Goal: Task Accomplishment & Management: Manage account settings

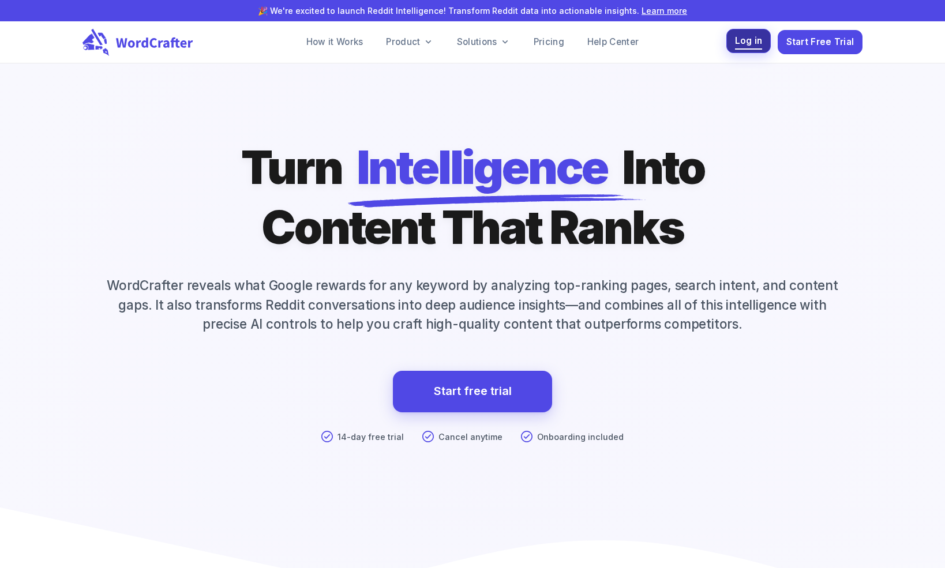
click at [743, 40] on span "Log in" at bounding box center [749, 41] width 28 height 16
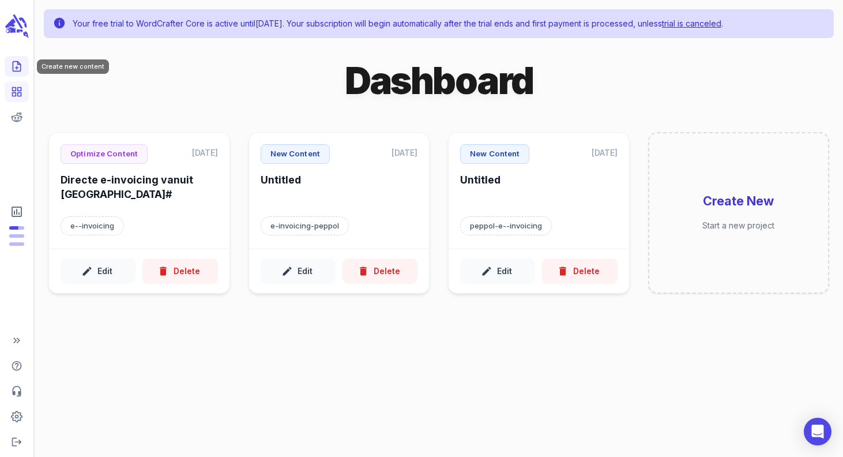
click at [16, 65] on icon "Create new content" at bounding box center [17, 67] width 12 height 12
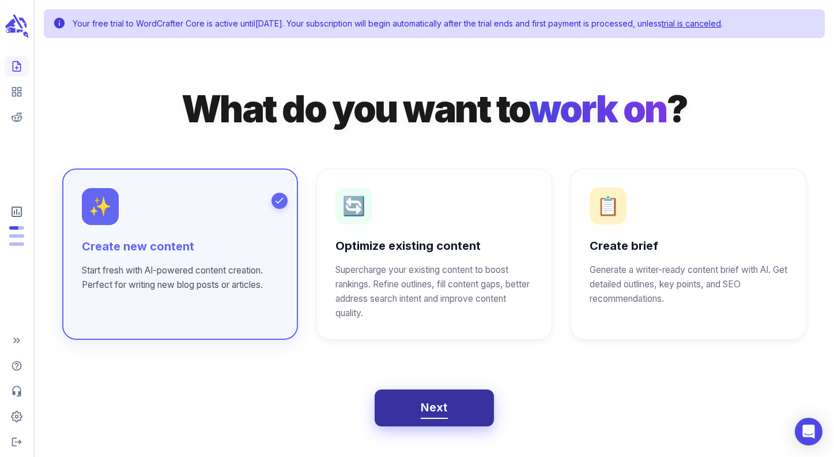
click at [434, 408] on span "Next" at bounding box center [434, 407] width 27 height 20
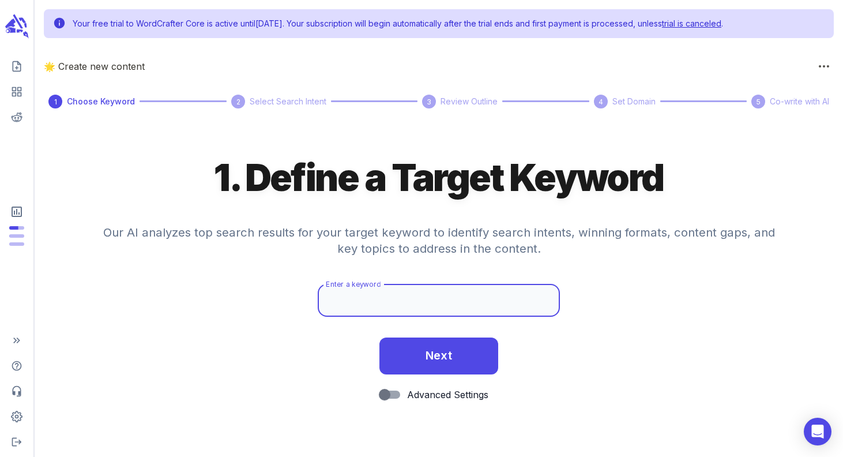
click at [384, 303] on input "Enter a keyword" at bounding box center [439, 300] width 243 height 32
click at [16, 88] on rect "View your content dashboard" at bounding box center [14, 89] width 3 height 3
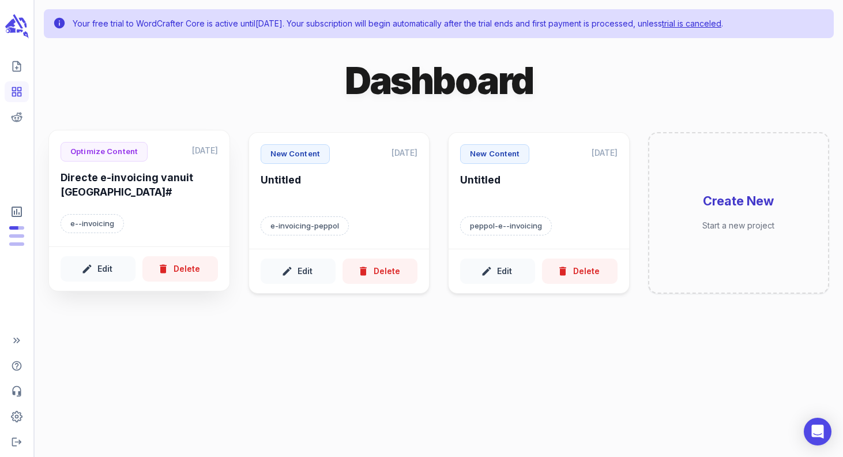
click at [152, 185] on h6 "Directe e-invoicing vanuit [GEOGRAPHIC_DATA]#" at bounding box center [139, 187] width 157 height 32
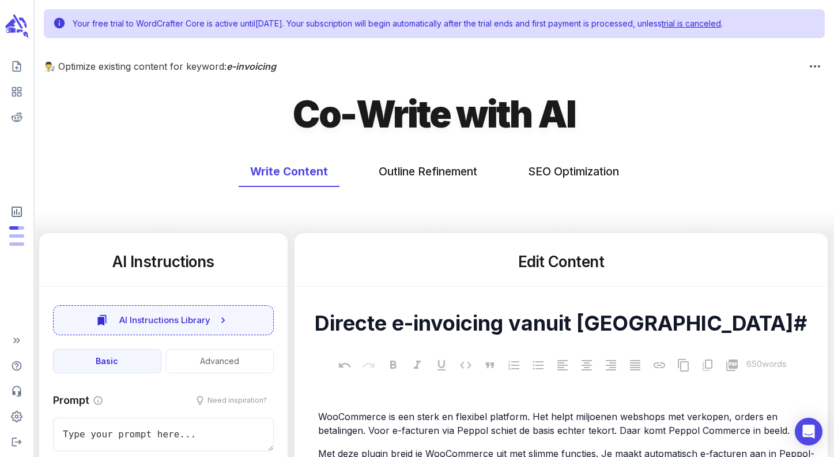
type textarea "x"
type input "145"
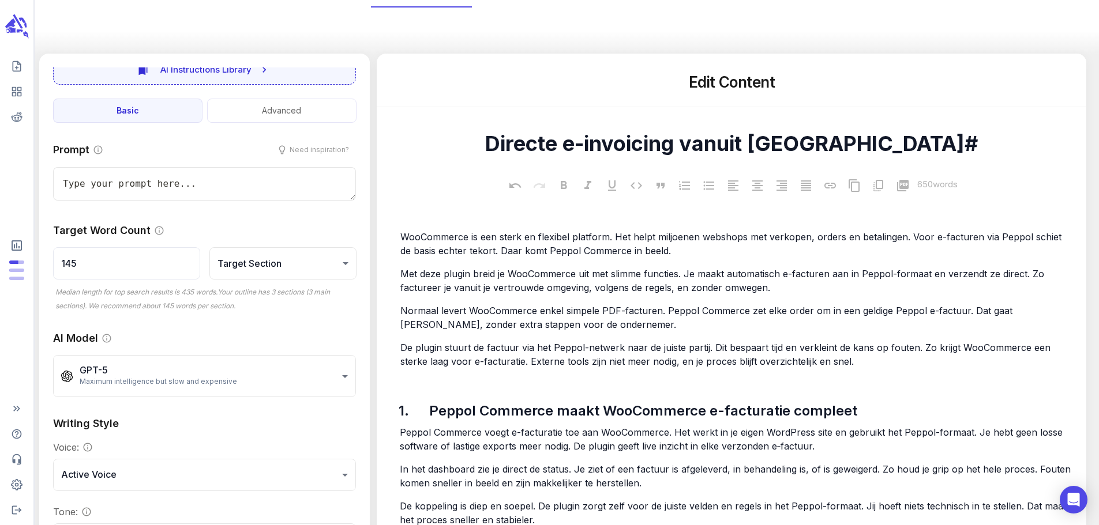
scroll to position [71, 0]
type textarea "x"
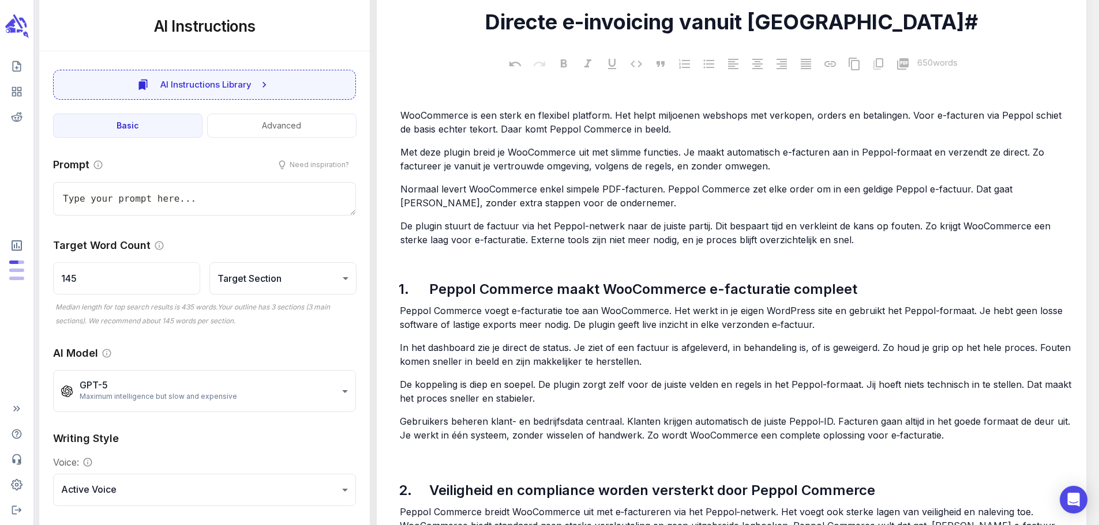
scroll to position [295, 0]
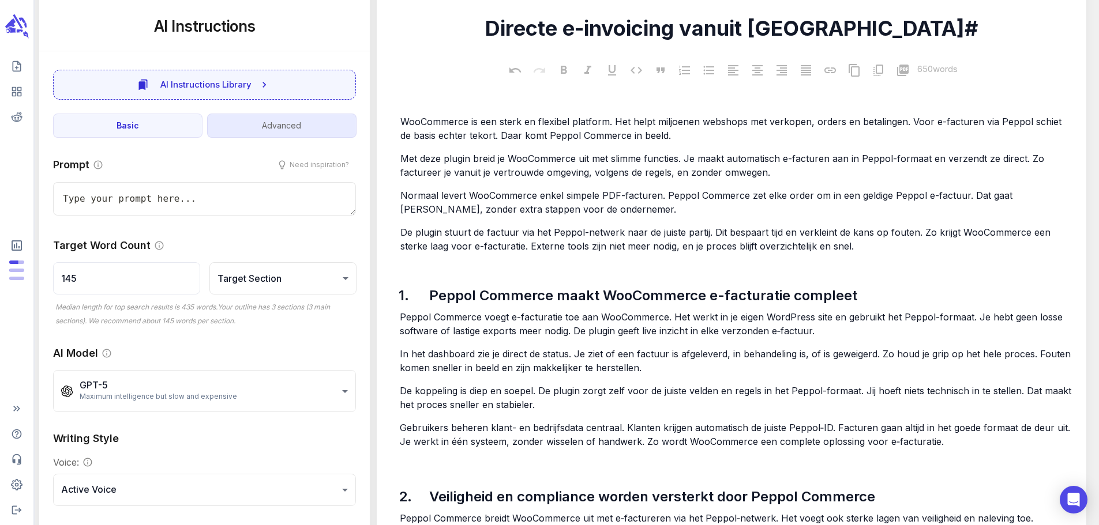
click at [296, 124] on button "Advanced" at bounding box center [281, 126] width 149 height 25
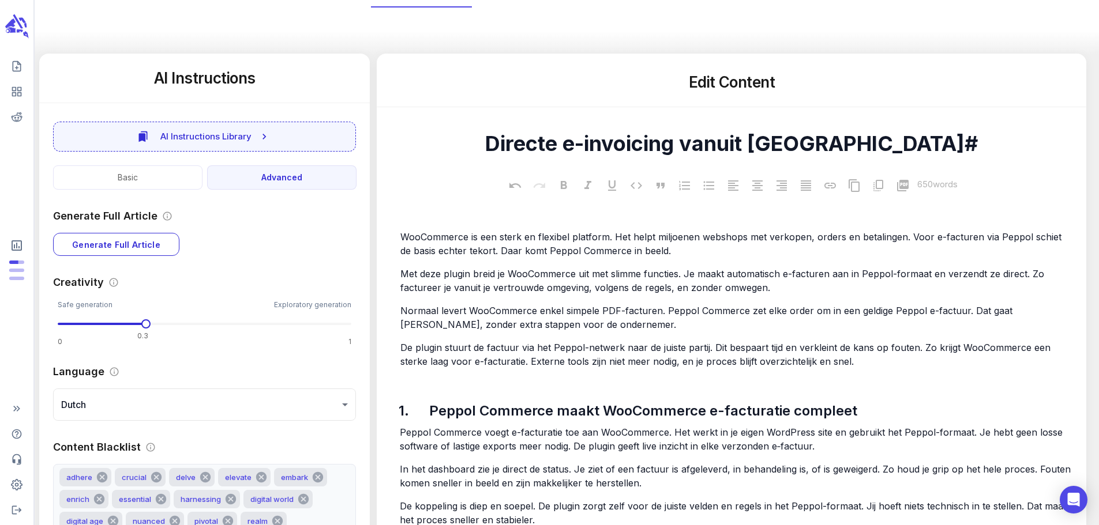
scroll to position [3, 0]
click at [172, 182] on button "Basic" at bounding box center [127, 178] width 149 height 25
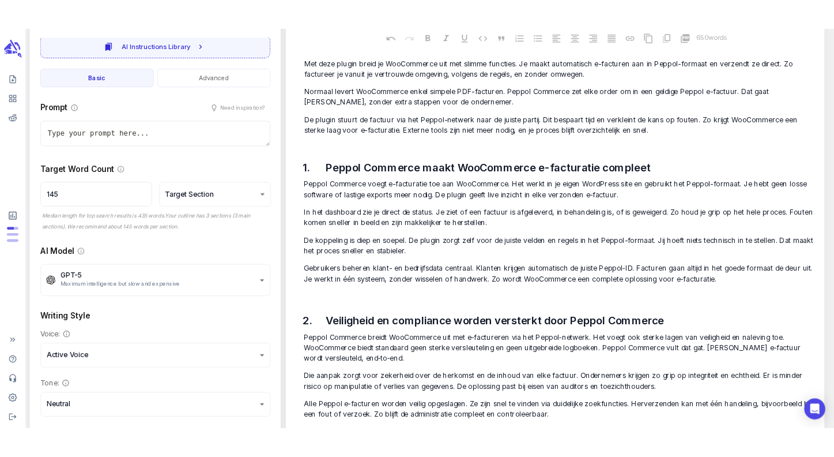
scroll to position [410, 0]
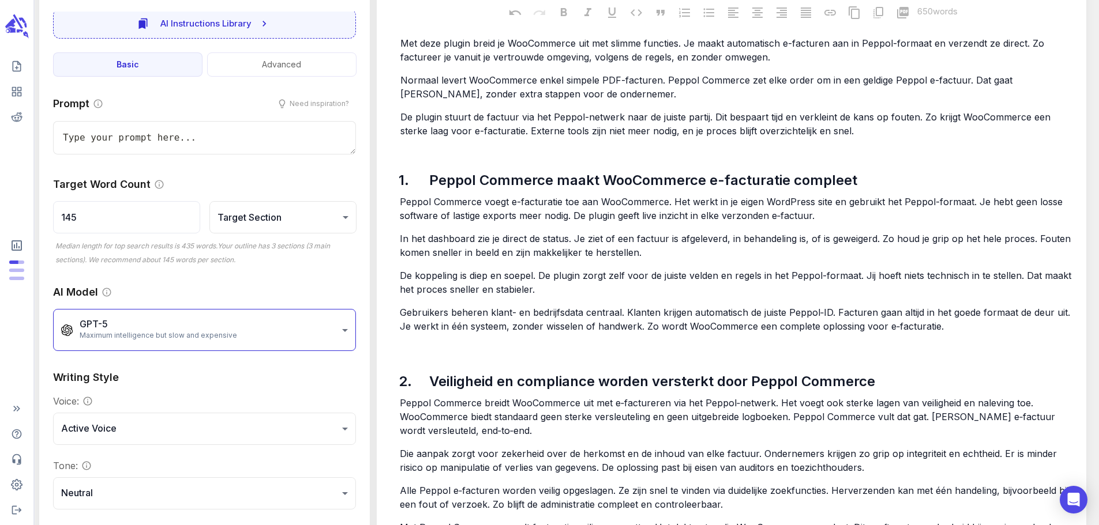
click at [333, 330] on body "Your free trial to WordCrafter Core is active until October 22, 2025 . Your sub…" at bounding box center [549, 211] width 1099 height 1243
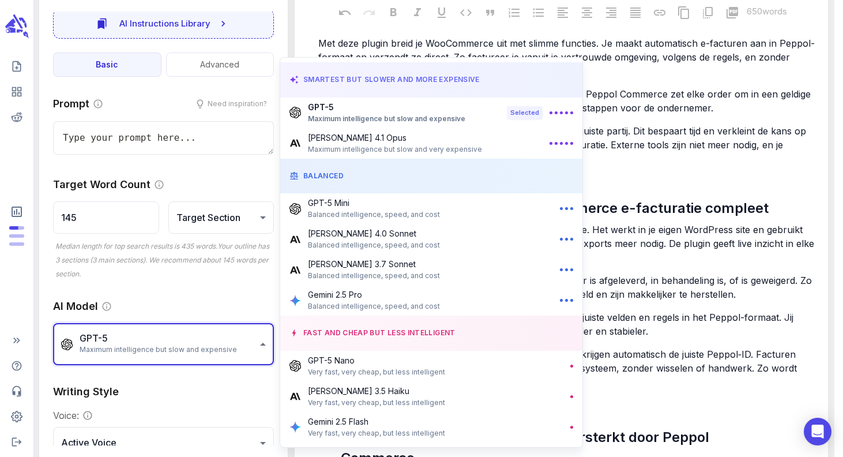
click at [286, 29] on div at bounding box center [421, 228] width 843 height 457
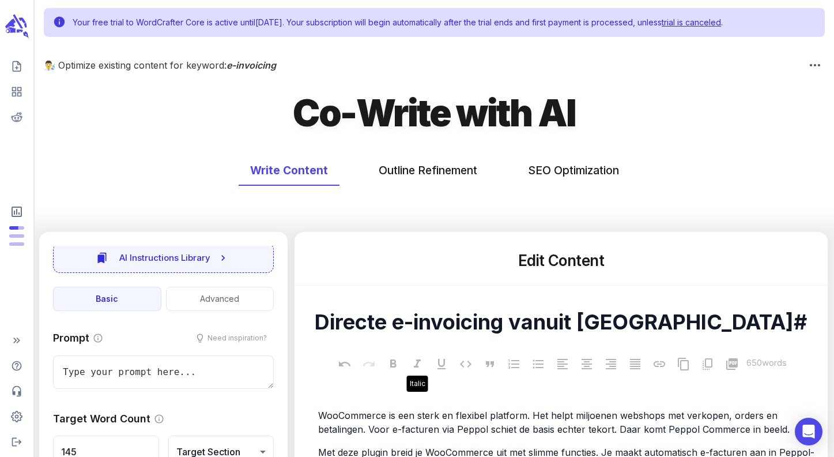
scroll to position [0, 0]
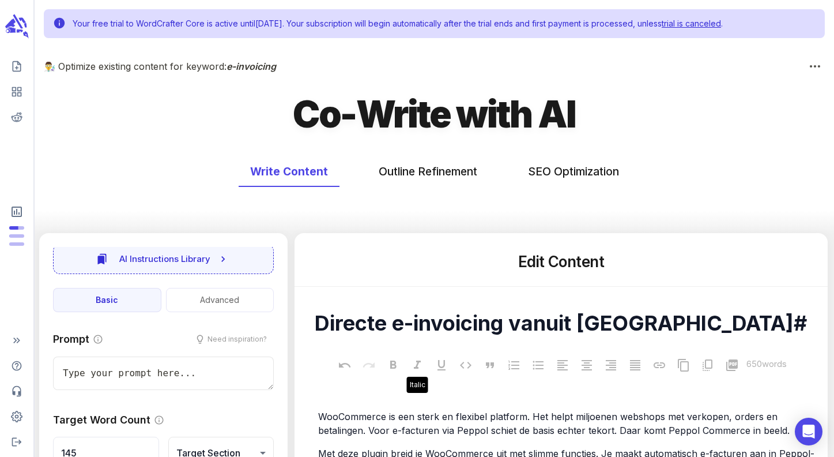
type textarea "x"
click at [16, 411] on icon "Adjust your account settings" at bounding box center [17, 417] width 12 height 12
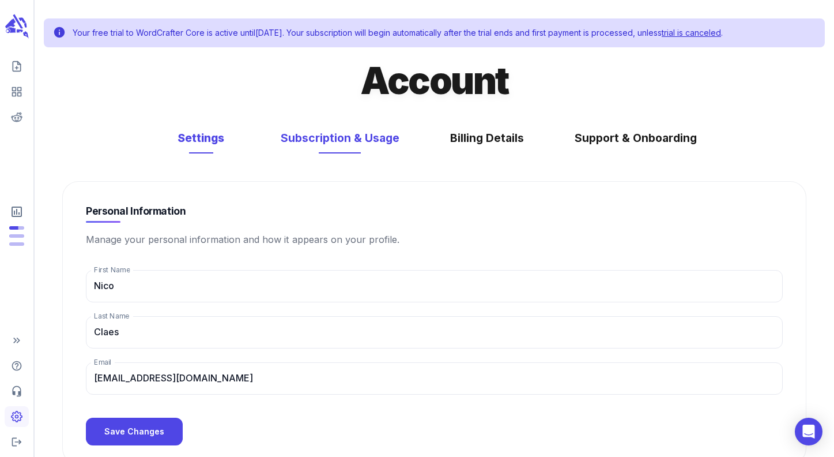
click at [332, 138] on button "Subscription & Usage" at bounding box center [340, 138] width 142 height 31
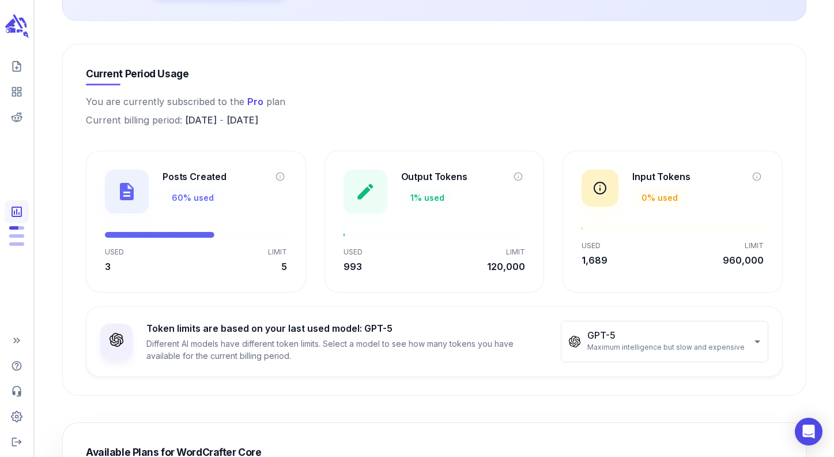
scroll to position [461, 0]
